Goal: Task Accomplishment & Management: Complete application form

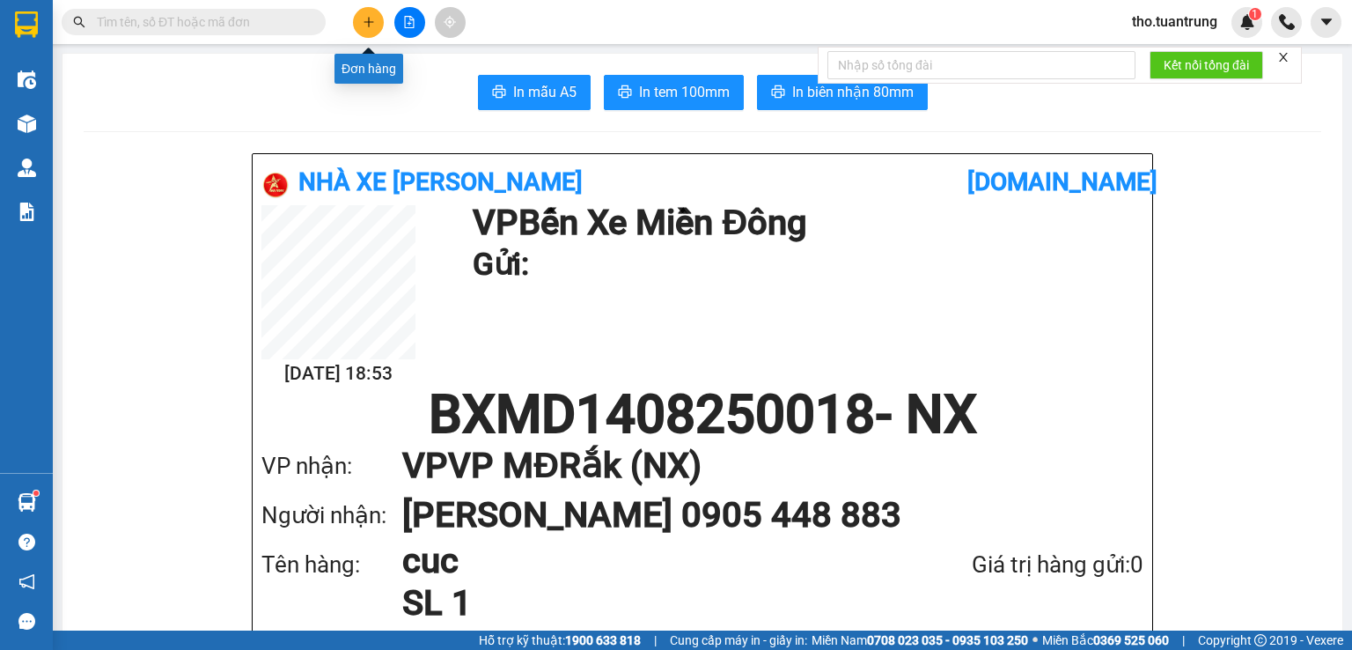
click at [366, 18] on icon "plus" at bounding box center [369, 22] width 12 height 12
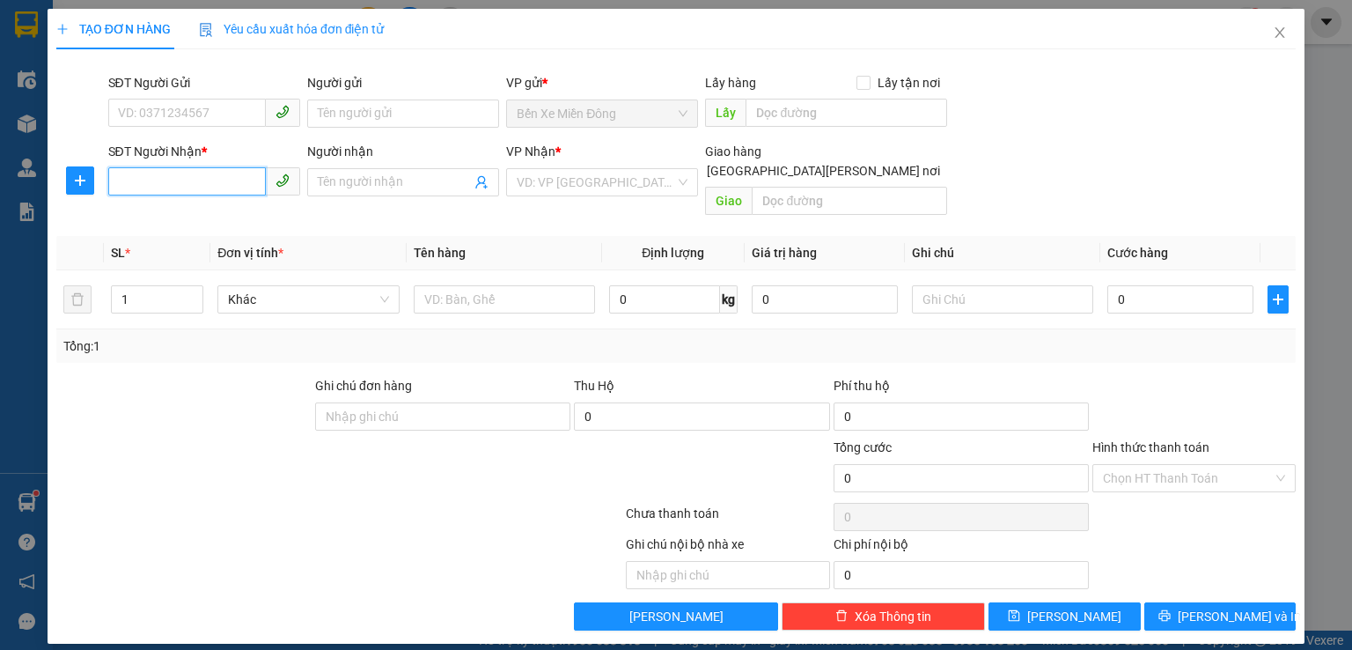
click at [199, 184] on input "SĐT Người Nhận *" at bounding box center [187, 181] width 158 height 28
type input "0392807879"
click at [613, 179] on input "search" at bounding box center [596, 182] width 158 height 26
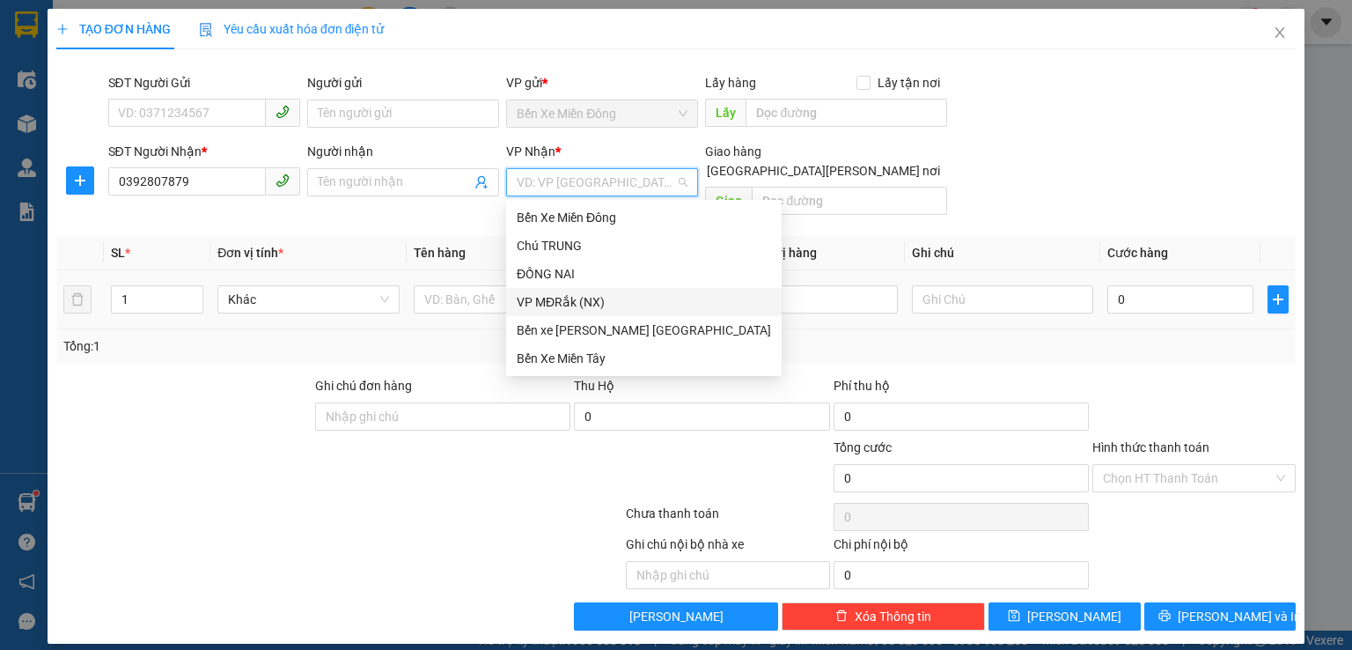
drag, startPoint x: 554, startPoint y: 310, endPoint x: 579, endPoint y: 293, distance: 30.5
click at [554, 311] on div "VP MĐRắk (NX)" at bounding box center [644, 301] width 254 height 19
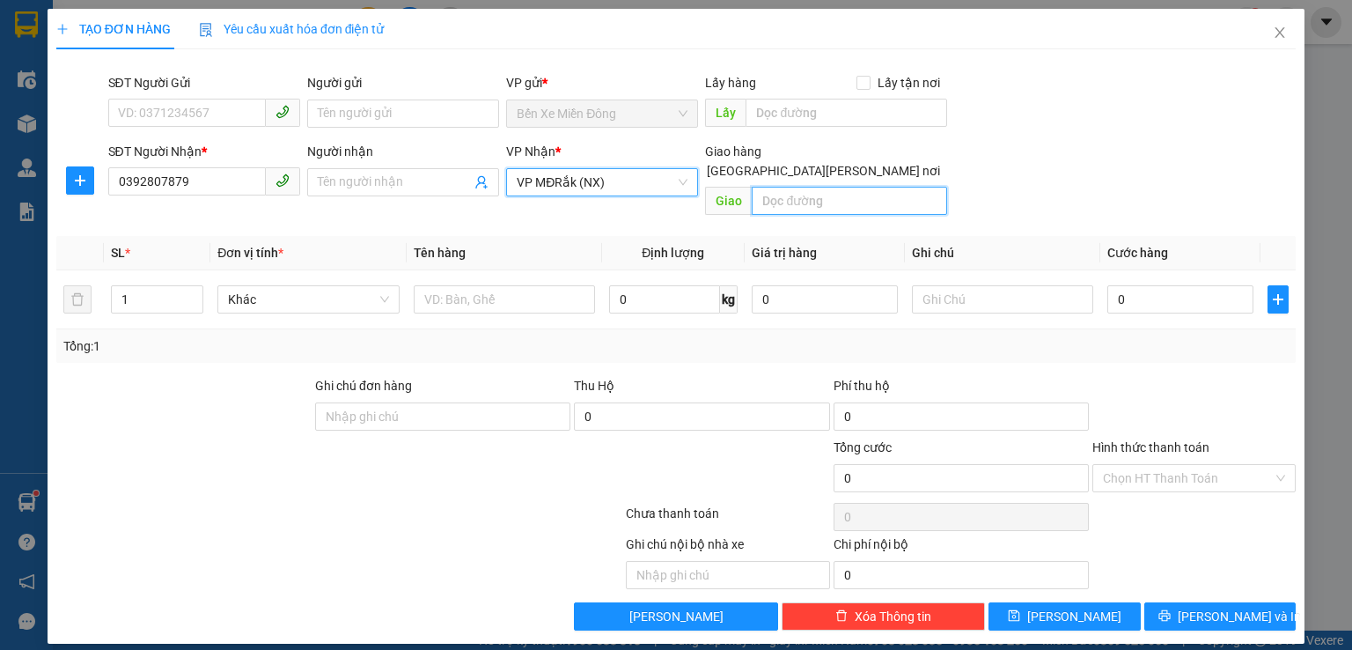
click at [771, 188] on input "text" at bounding box center [849, 201] width 195 height 28
type input "km73"
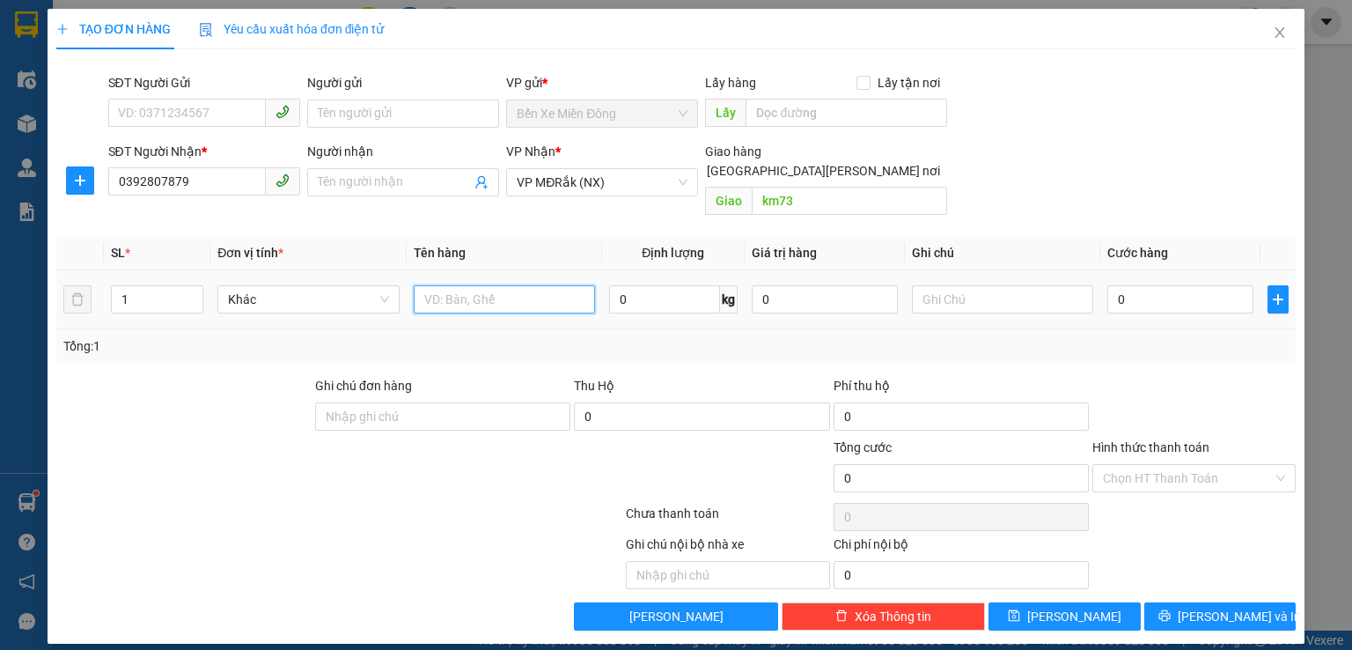
click at [475, 286] on input "text" at bounding box center [504, 299] width 181 height 28
type input "thung"
click at [1192, 285] on input "0" at bounding box center [1181, 299] width 146 height 28
type input "1"
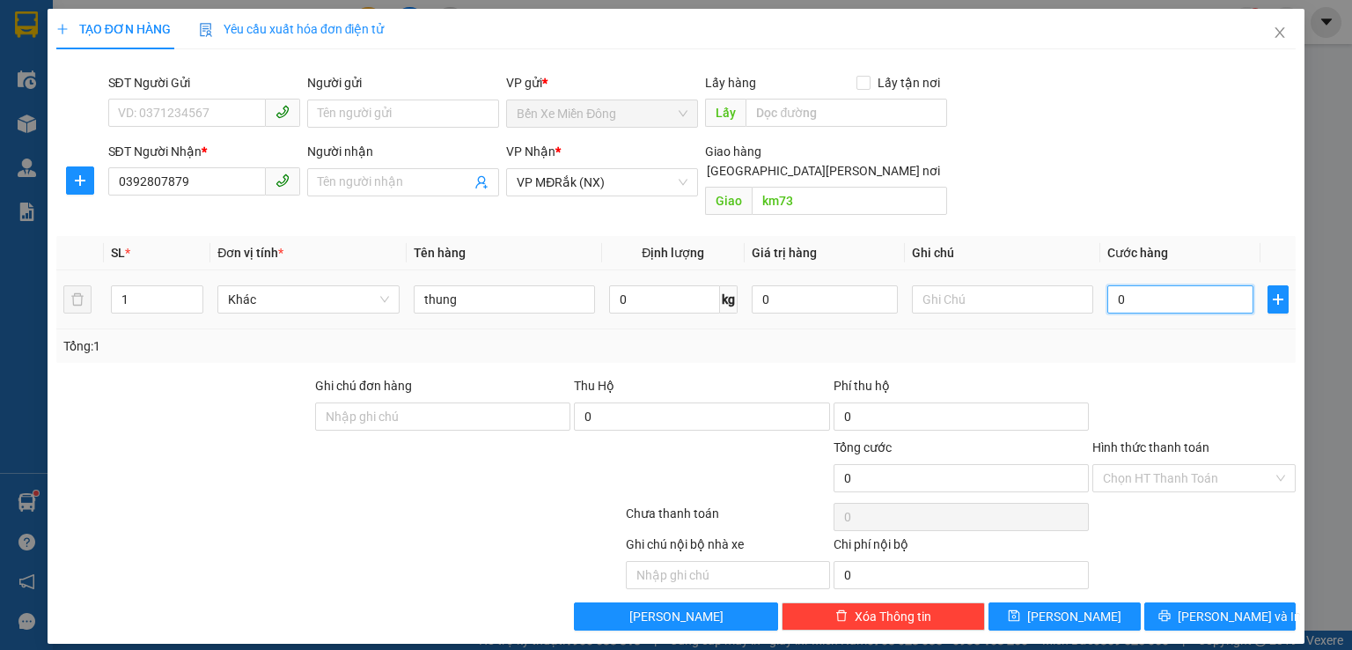
type input "1"
type input "10"
type input "100"
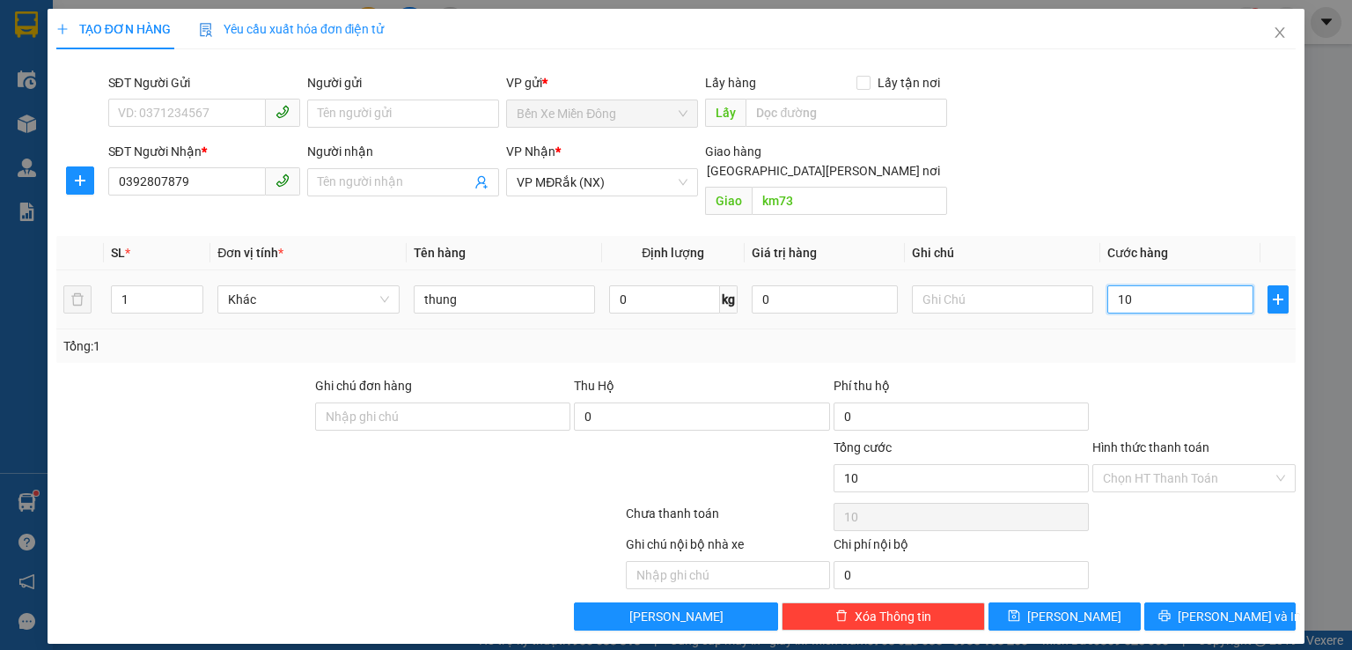
type input "100"
type input "1.000"
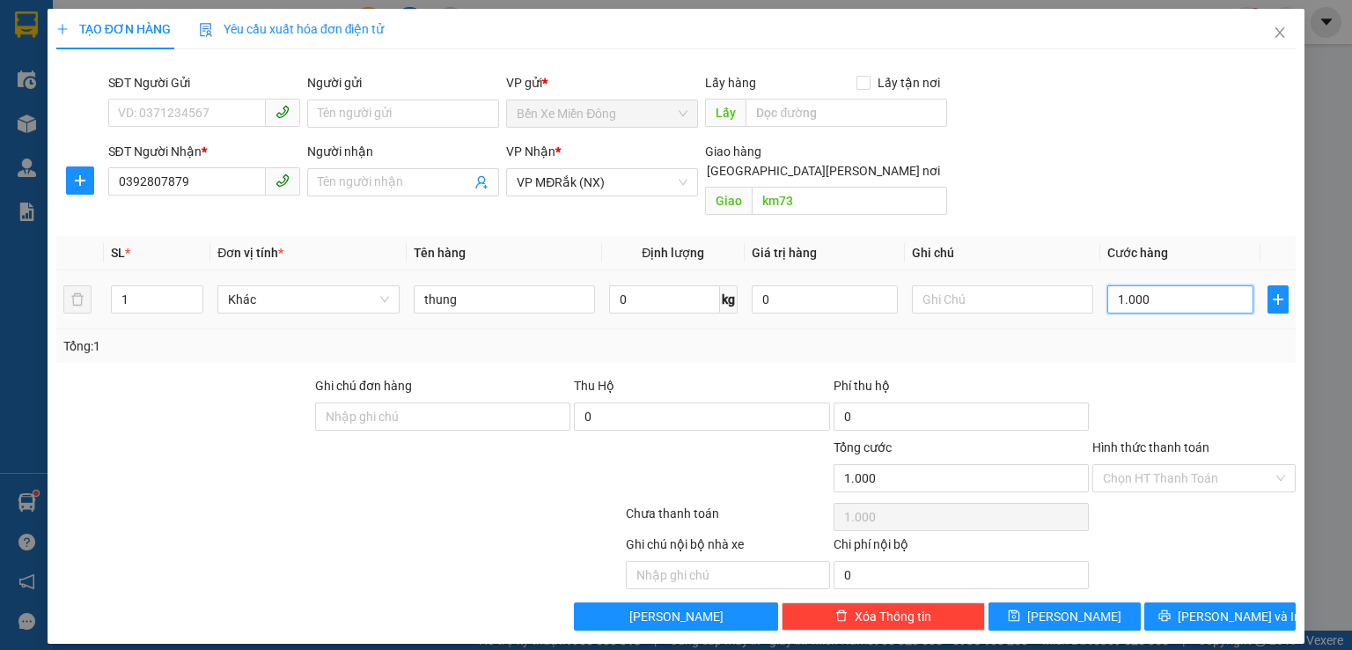
type input "10.000"
type input "100.000"
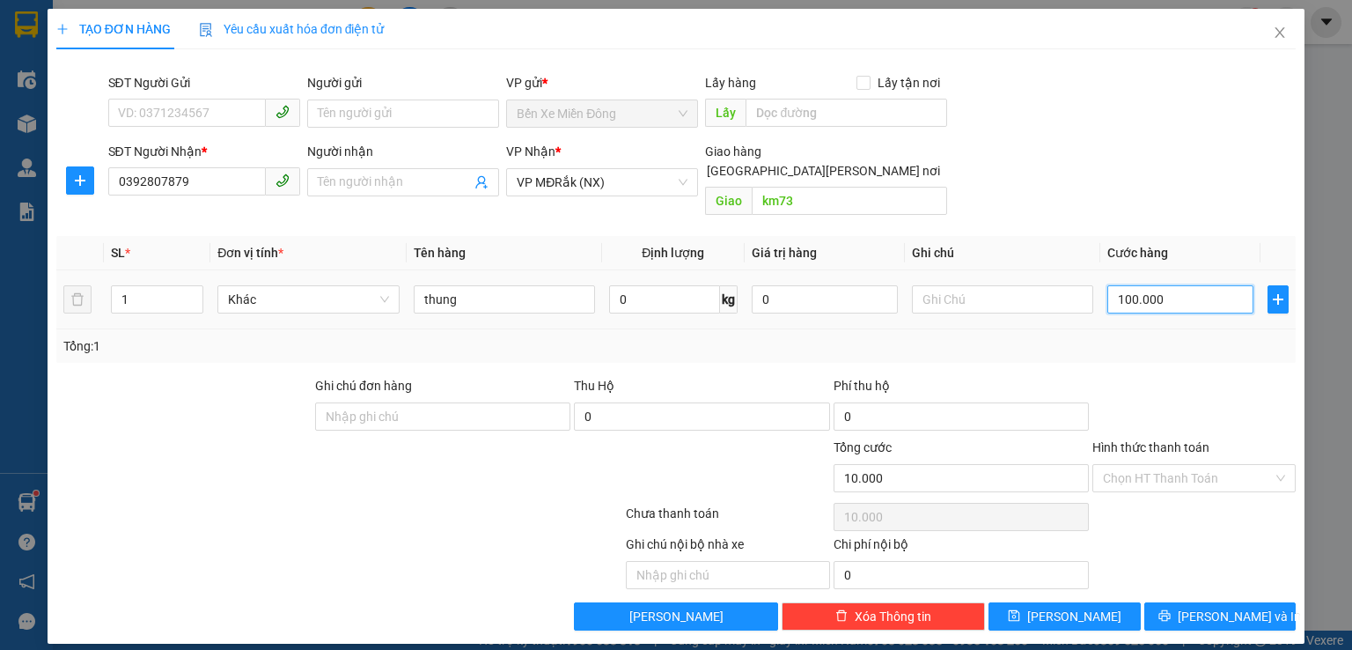
type input "100.000"
click at [1220, 607] on span "[PERSON_NAME] và In" at bounding box center [1239, 616] width 123 height 19
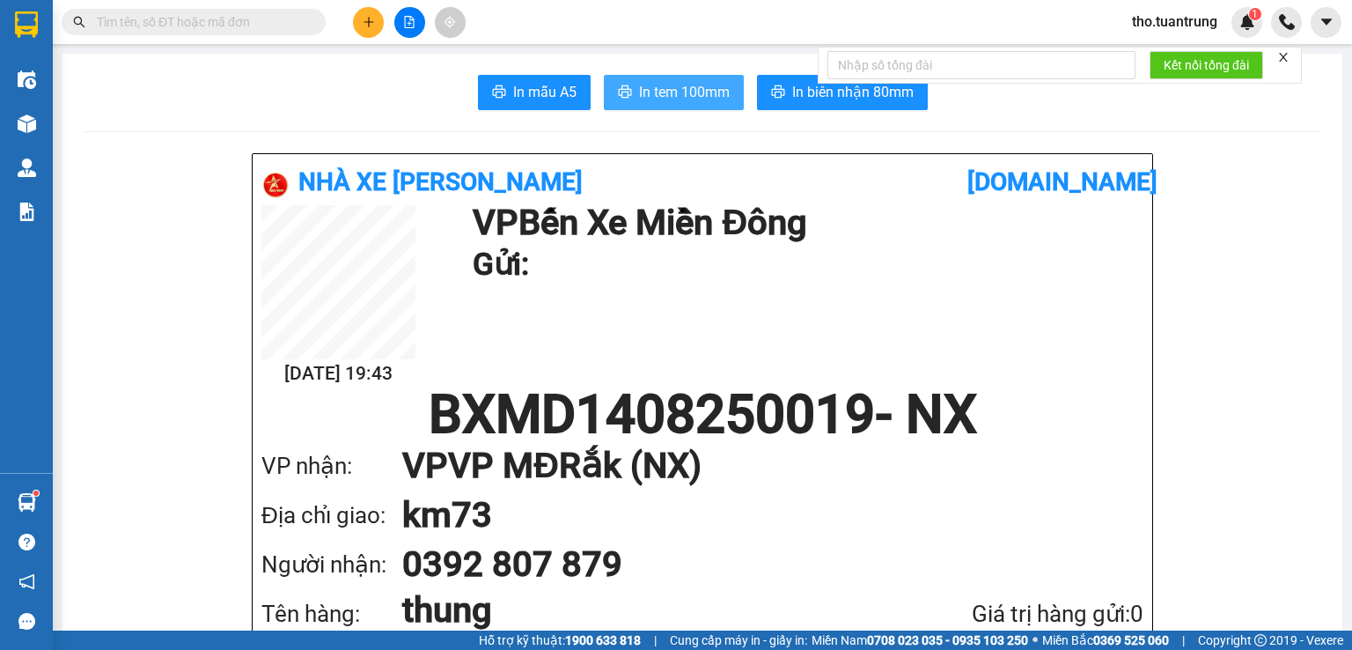
click at [667, 101] on span "In tem 100mm" at bounding box center [684, 92] width 91 height 22
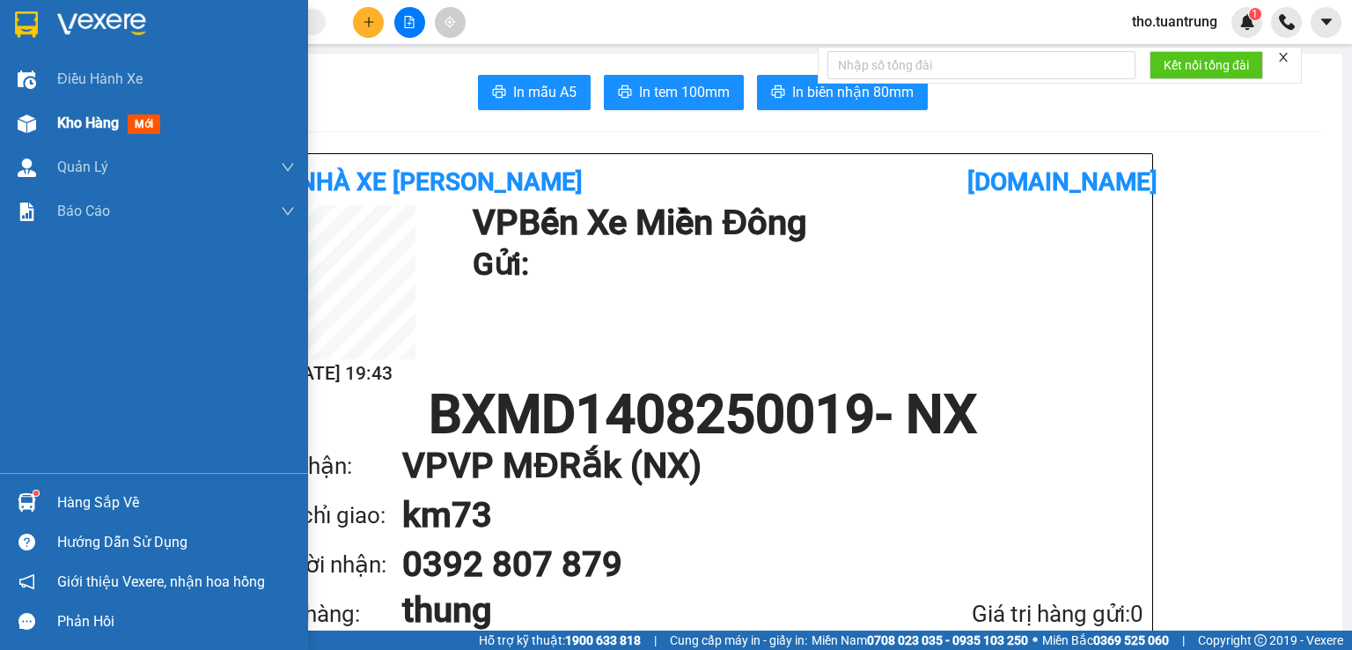
click at [76, 135] on div "Kho hàng mới" at bounding box center [176, 123] width 238 height 44
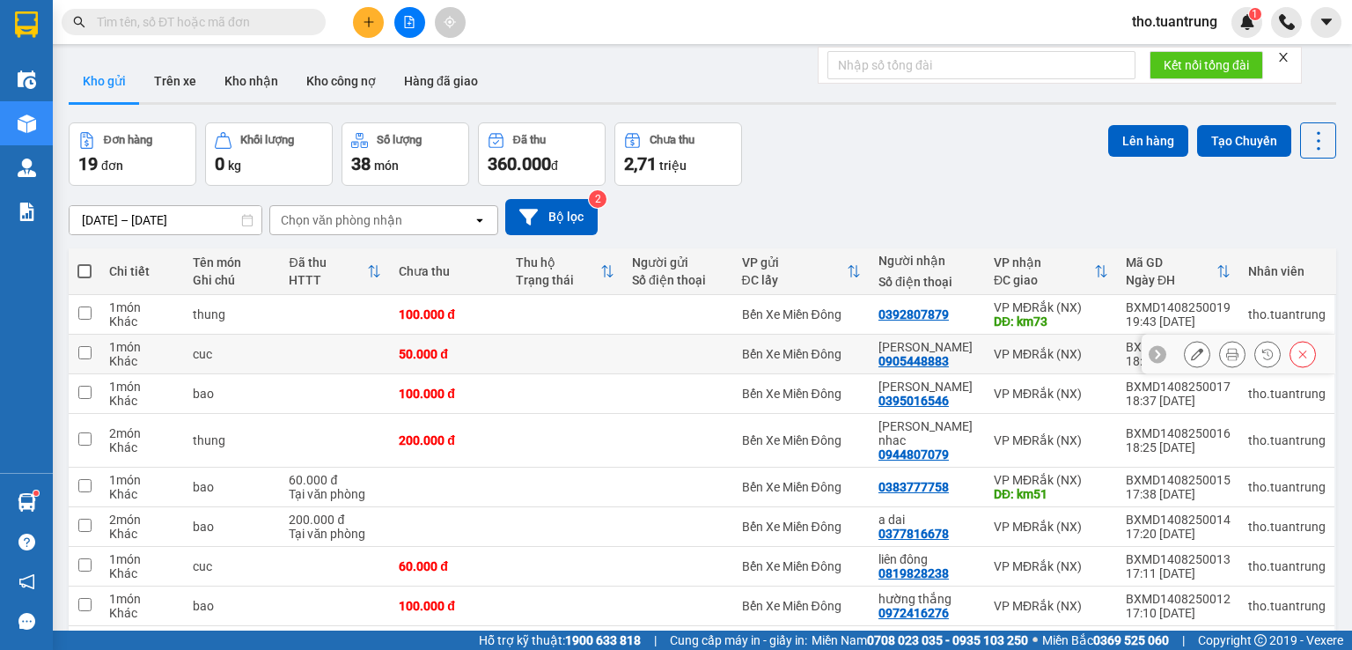
scroll to position [130, 0]
